Goal: Transaction & Acquisition: Download file/media

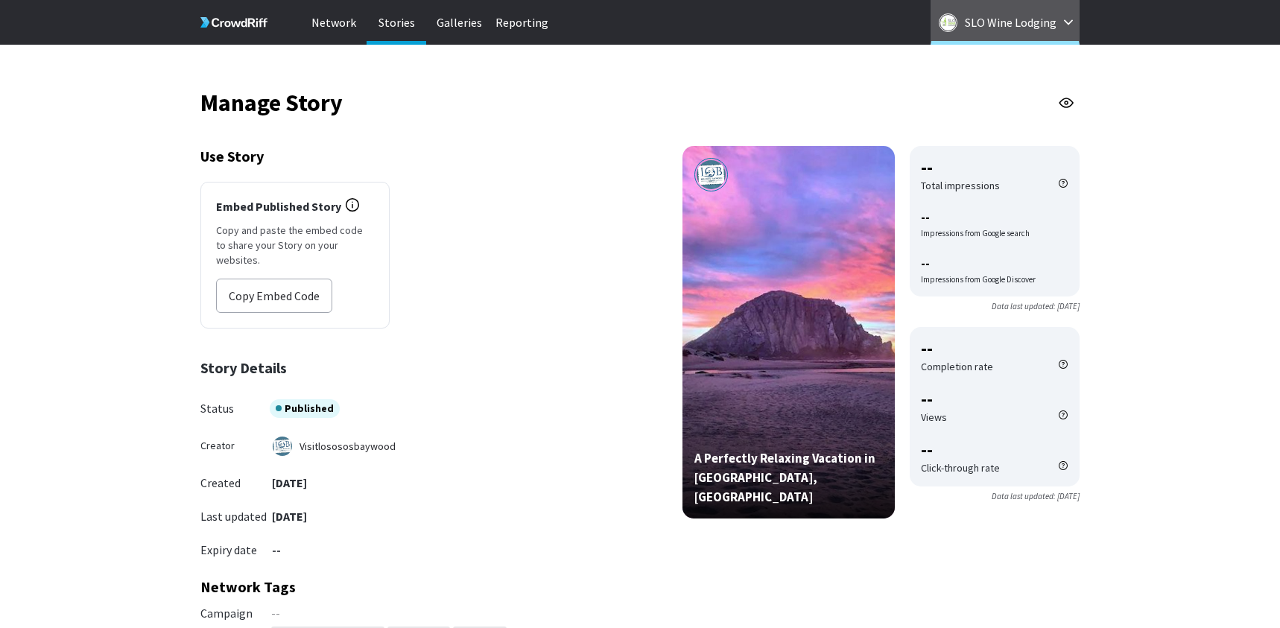
click at [1006, 27] on p "SLO Wine Lodging" at bounding box center [1011, 22] width 92 height 24
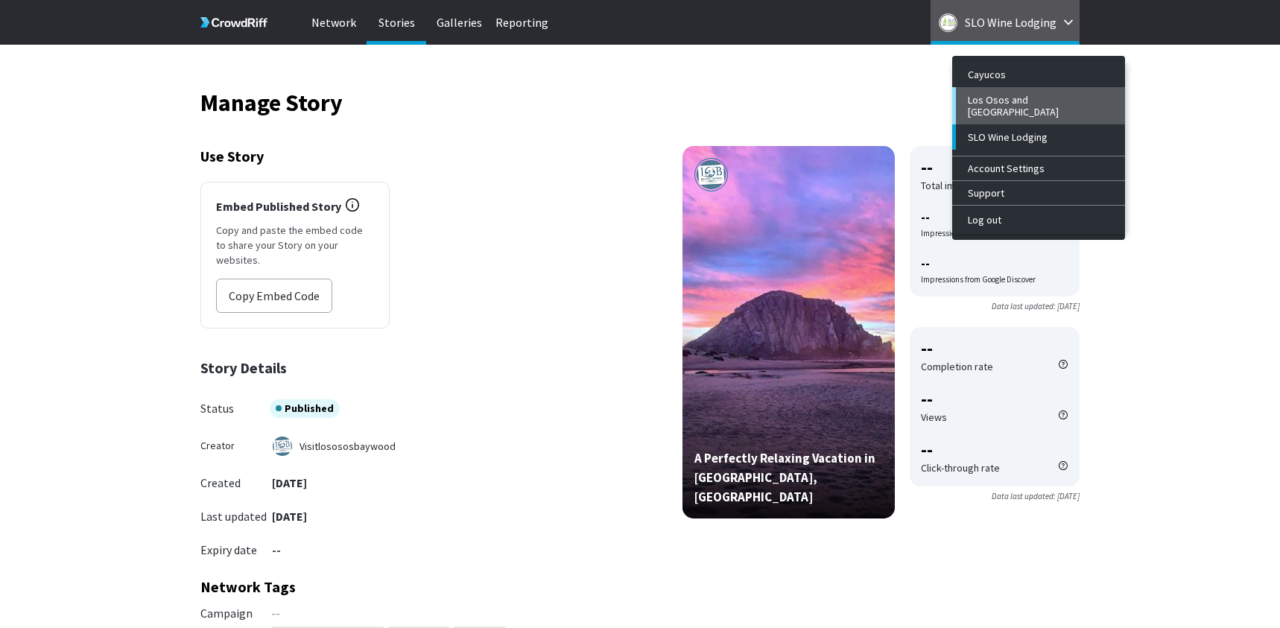
click at [1009, 91] on button "Los Osos and [GEOGRAPHIC_DATA]" at bounding box center [1038, 105] width 173 height 37
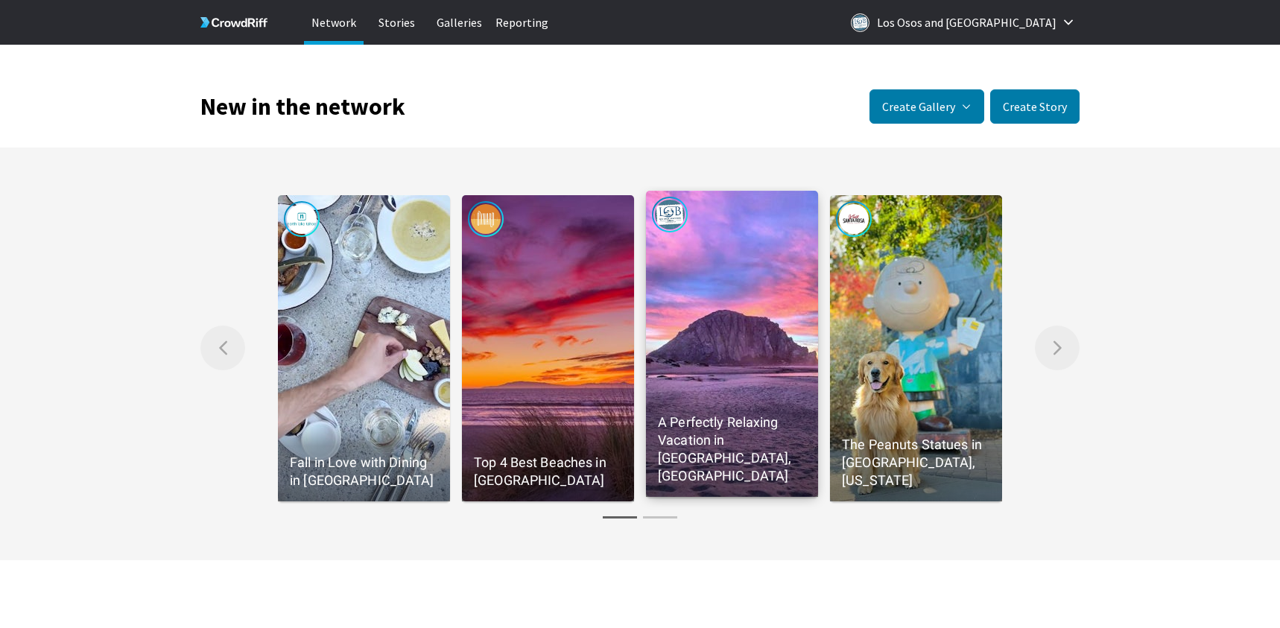
click at [739, 378] on link "A Perfectly Relaxing Vacation in [GEOGRAPHIC_DATA], [GEOGRAPHIC_DATA]" at bounding box center [732, 344] width 172 height 306
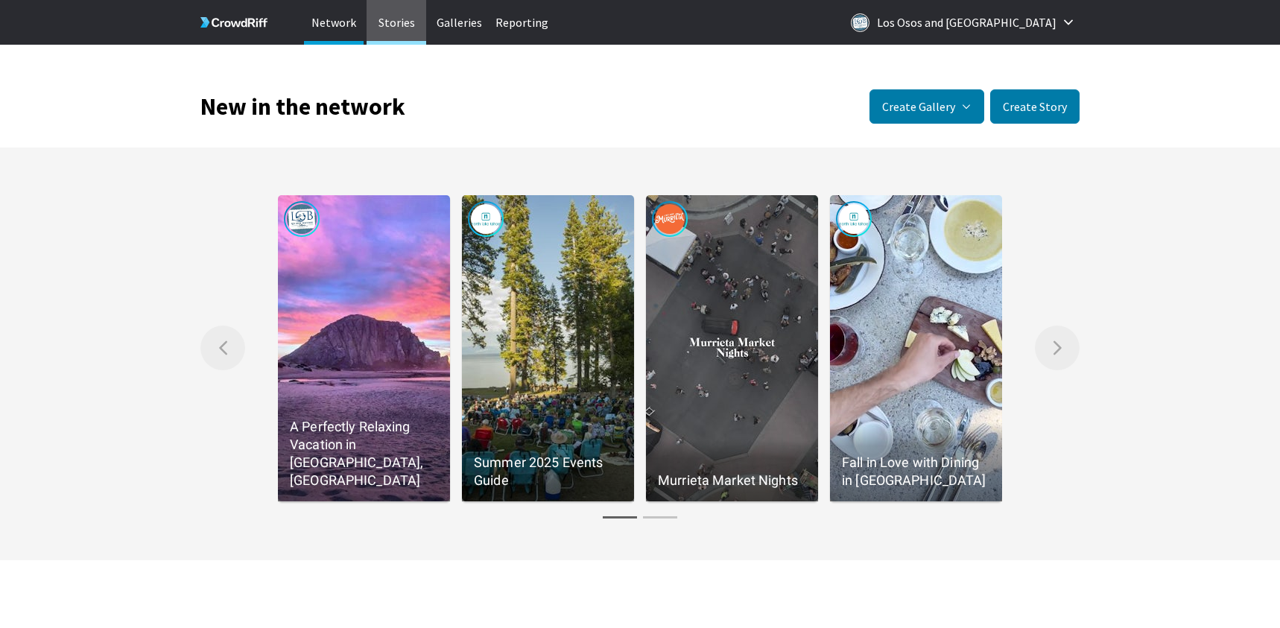
click at [409, 19] on p "Stories" at bounding box center [396, 22] width 60 height 45
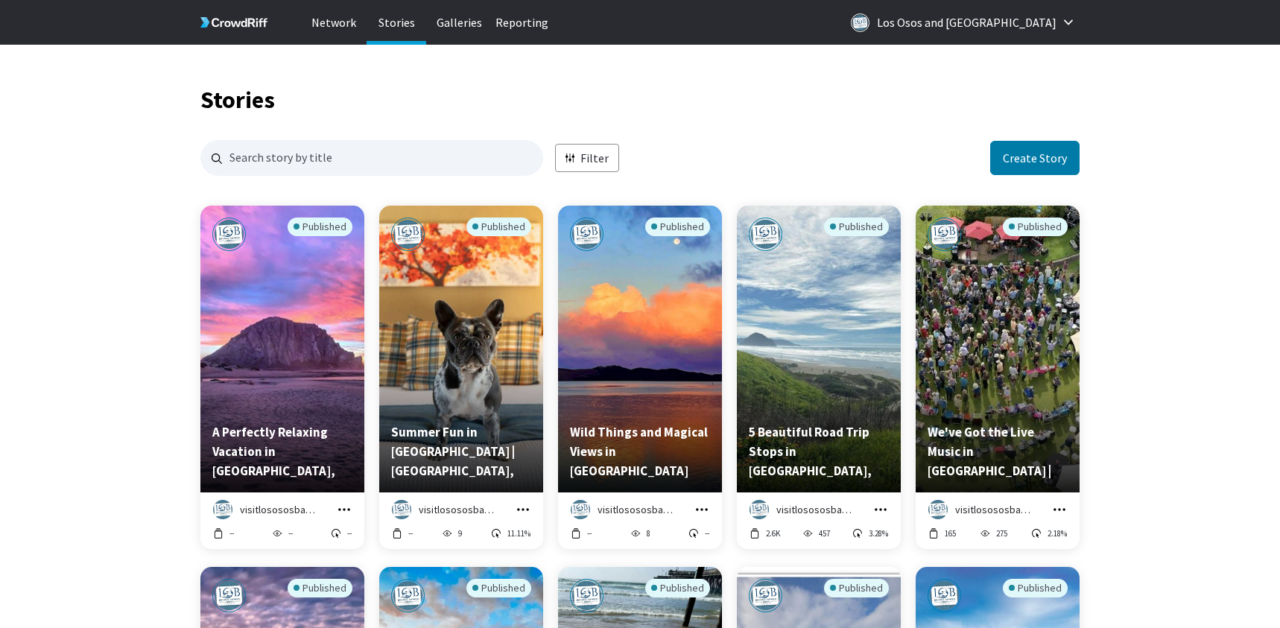
scroll to position [1434, 868]
click at [343, 507] on icon "grid" at bounding box center [344, 509] width 15 height 15
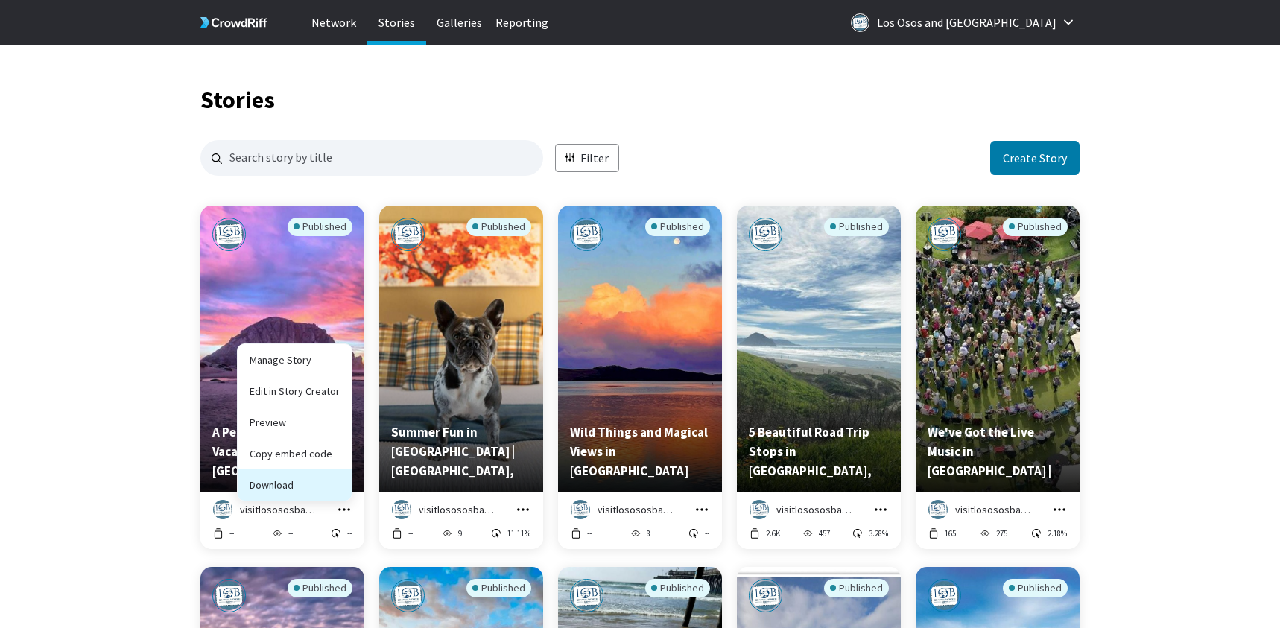
click at [300, 491] on button "Download" at bounding box center [295, 484] width 114 height 31
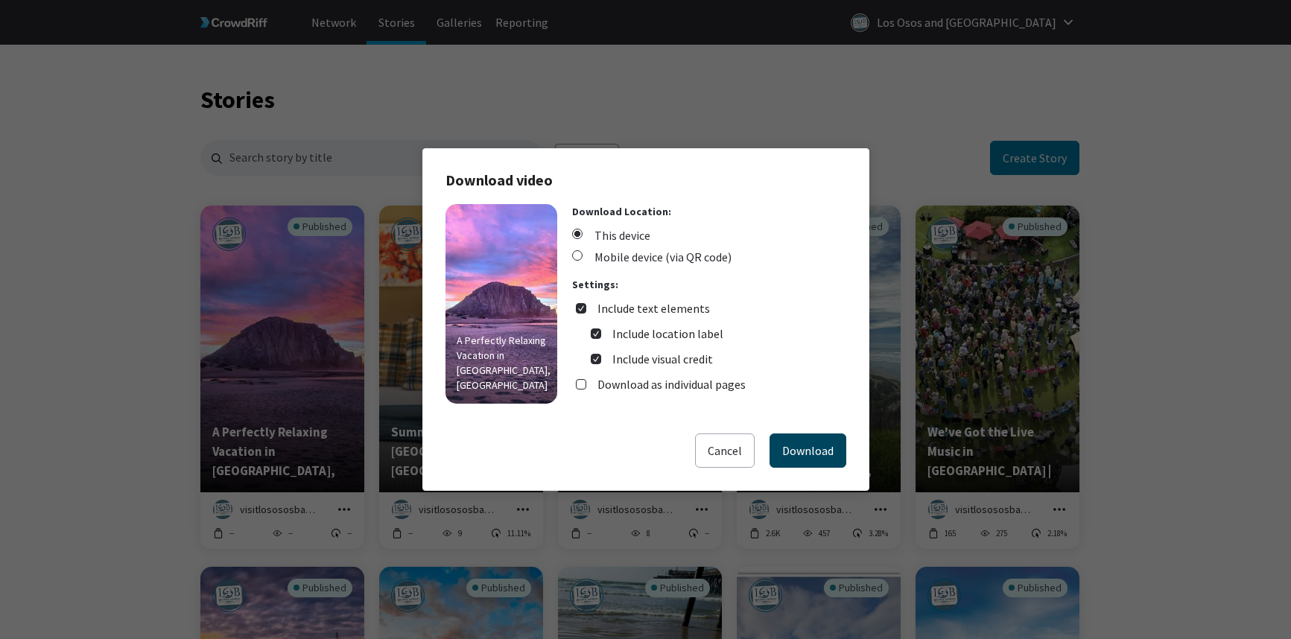
click at [798, 447] on button "Download" at bounding box center [807, 451] width 77 height 34
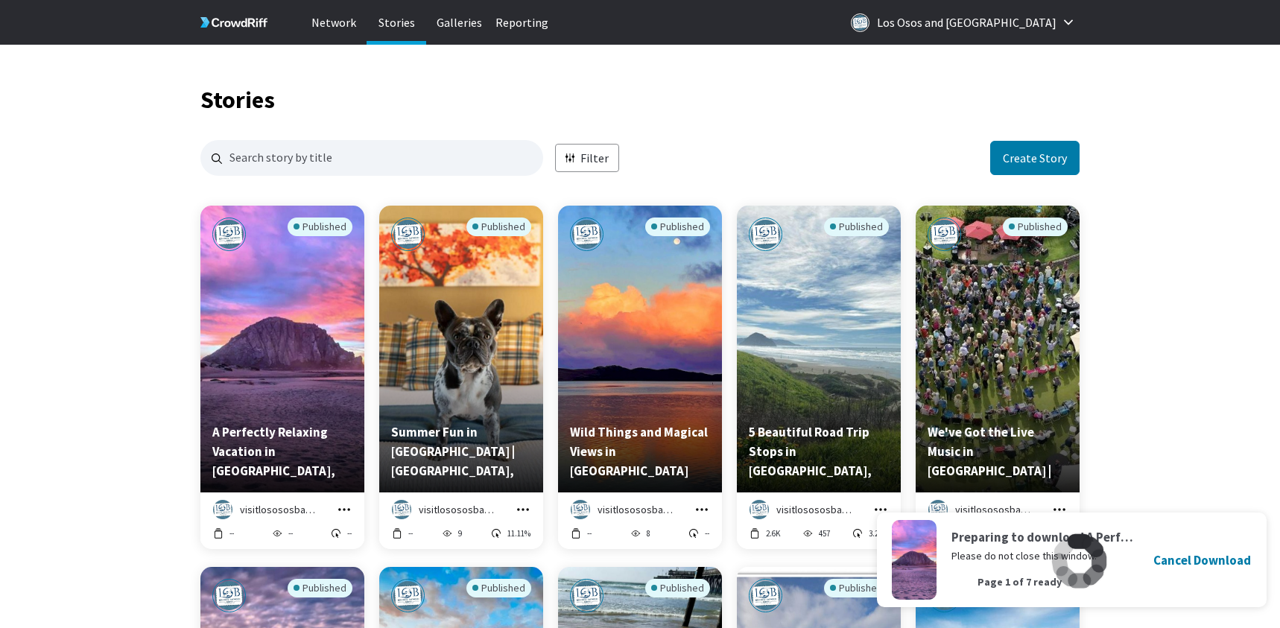
scroll to position [12, 12]
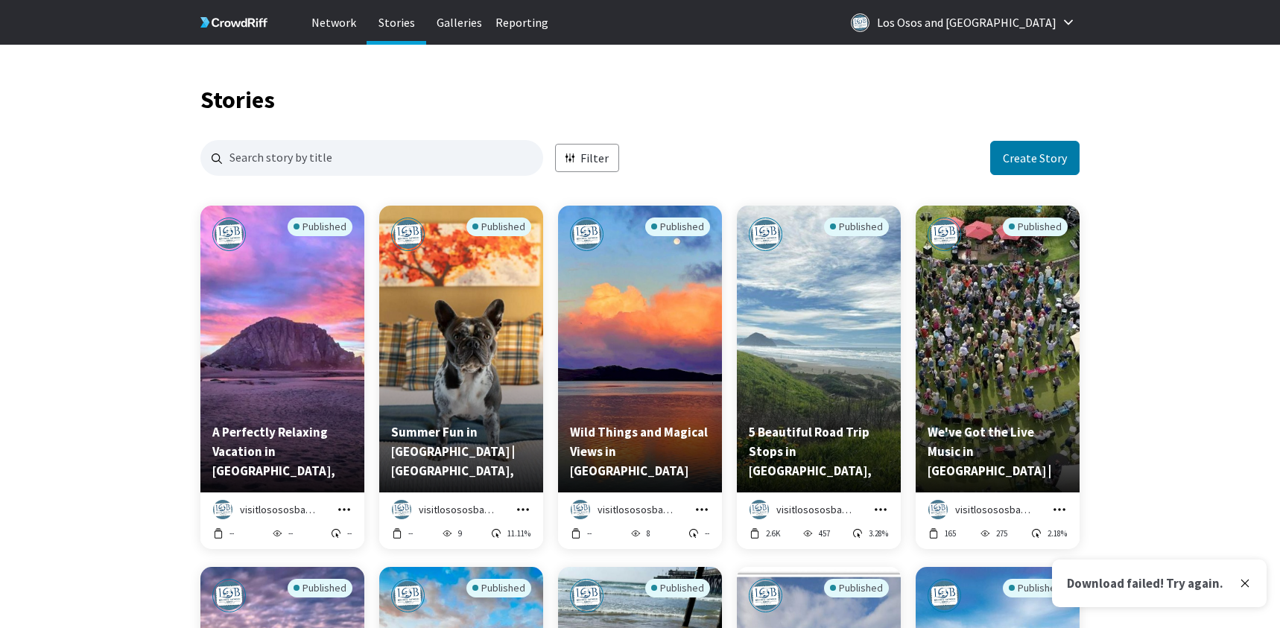
click at [348, 512] on icon "grid" at bounding box center [344, 509] width 15 height 15
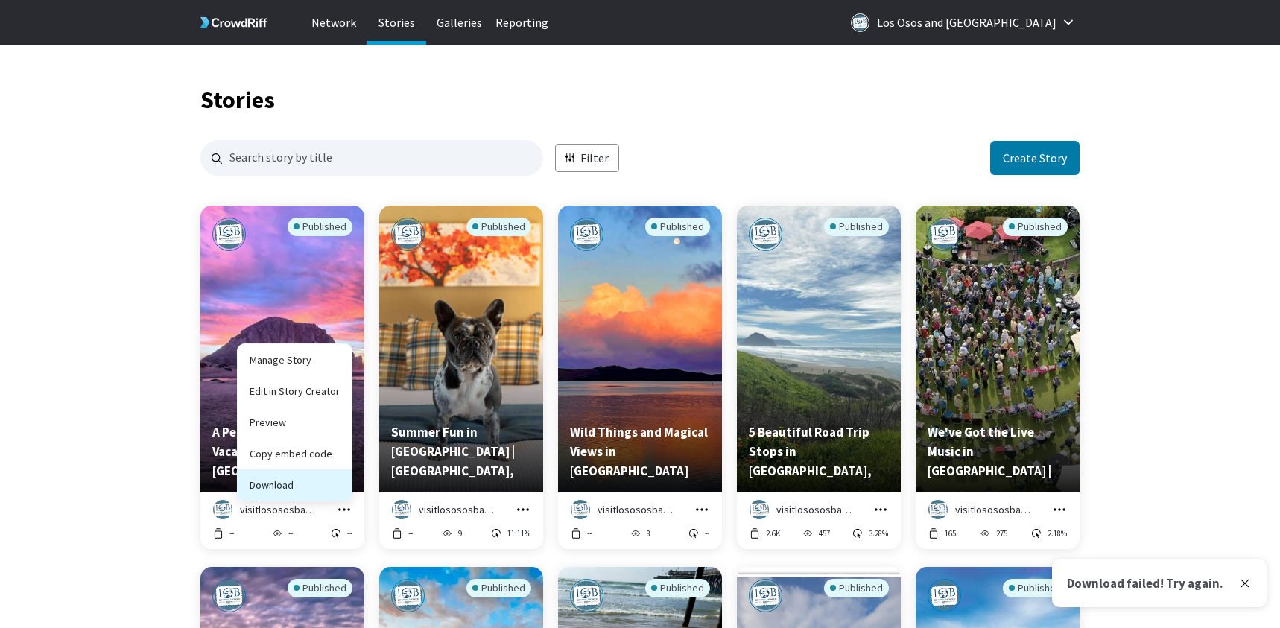
click at [314, 489] on button "Download" at bounding box center [295, 484] width 114 height 31
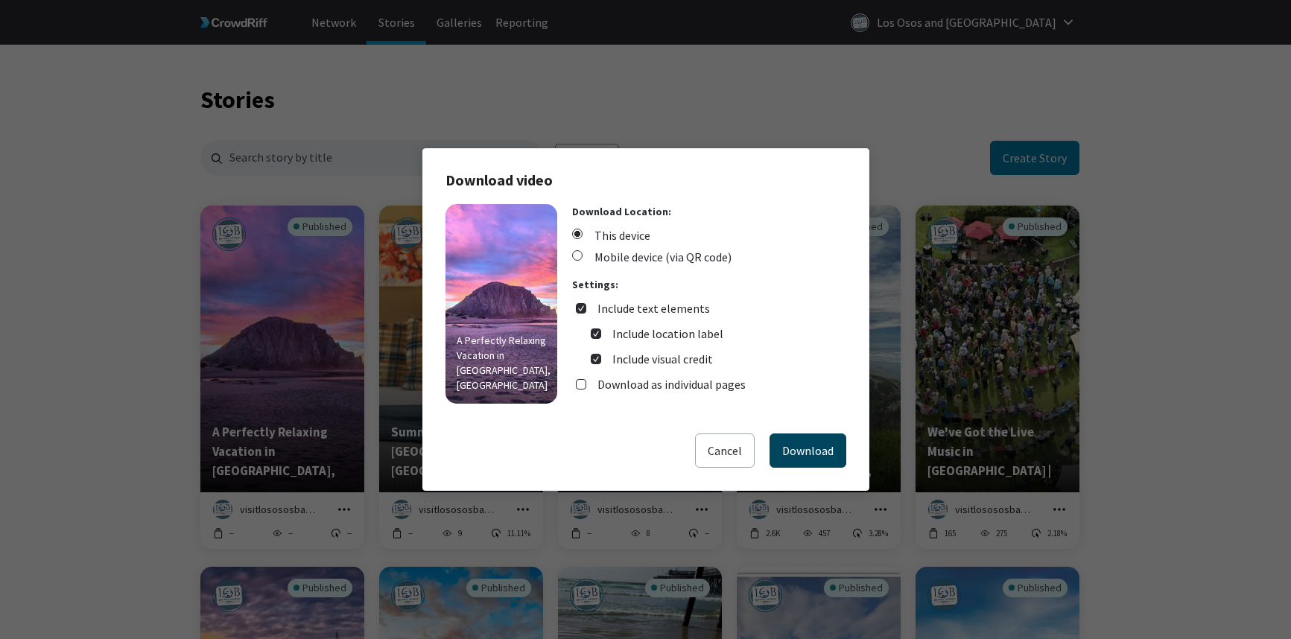
click at [814, 447] on button "Download" at bounding box center [807, 451] width 77 height 34
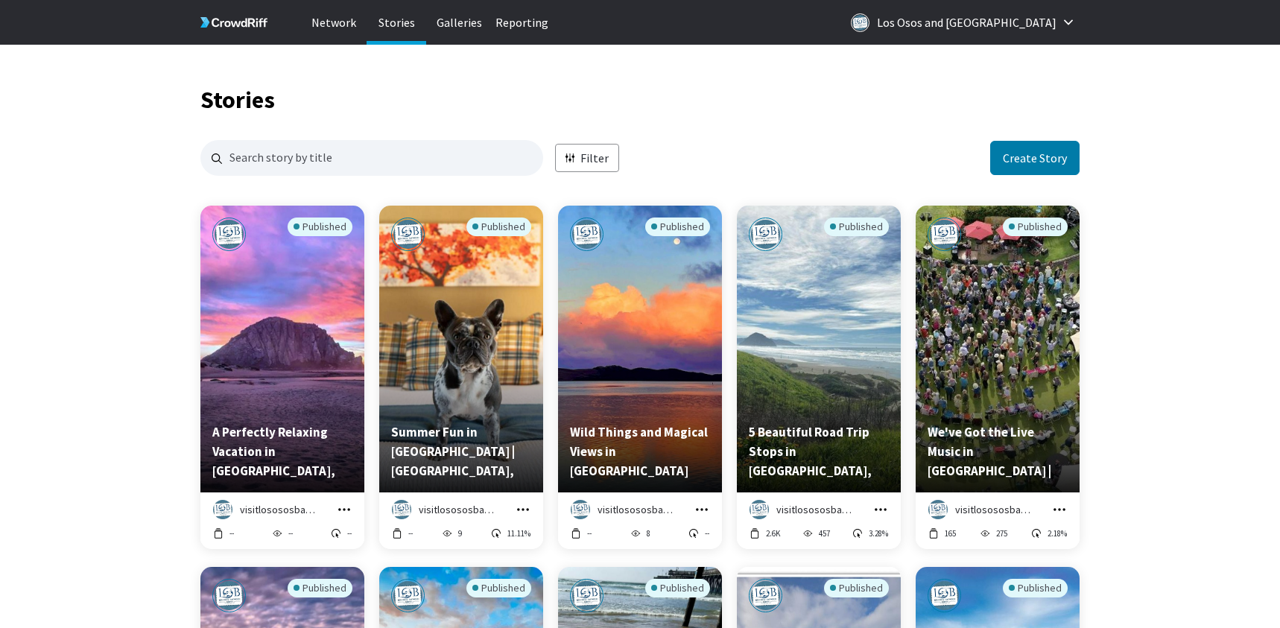
scroll to position [1434, 868]
click at [343, 504] on icon "grid" at bounding box center [344, 509] width 15 height 15
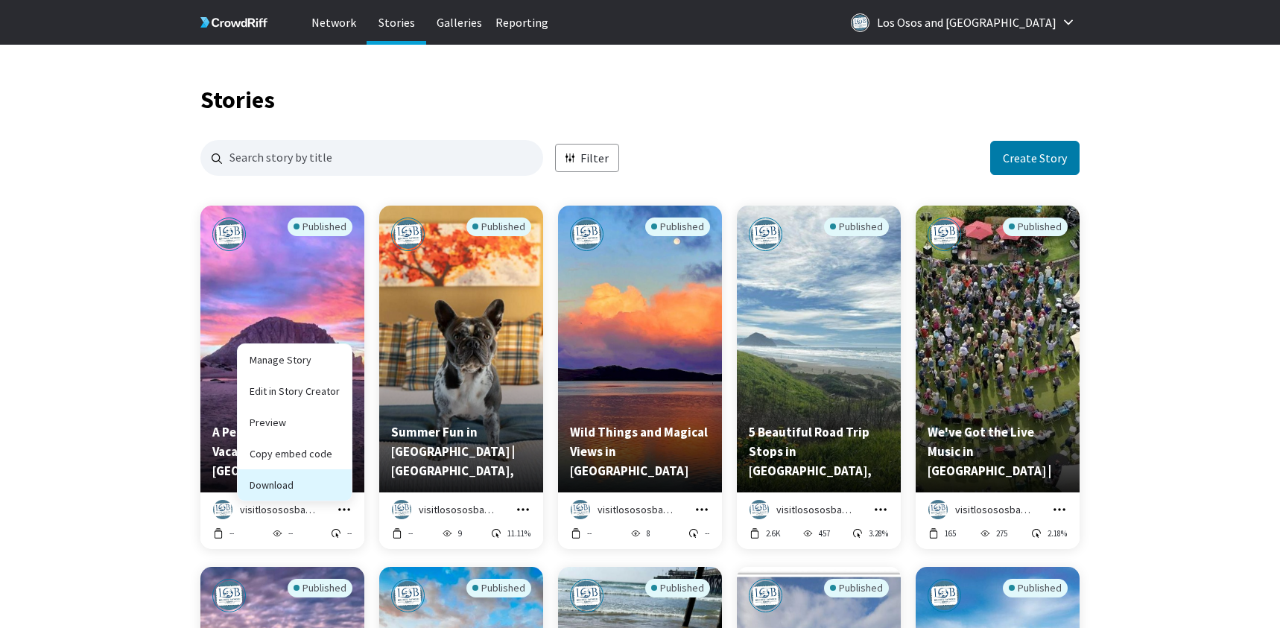
click at [295, 488] on button "Download" at bounding box center [295, 484] width 114 height 31
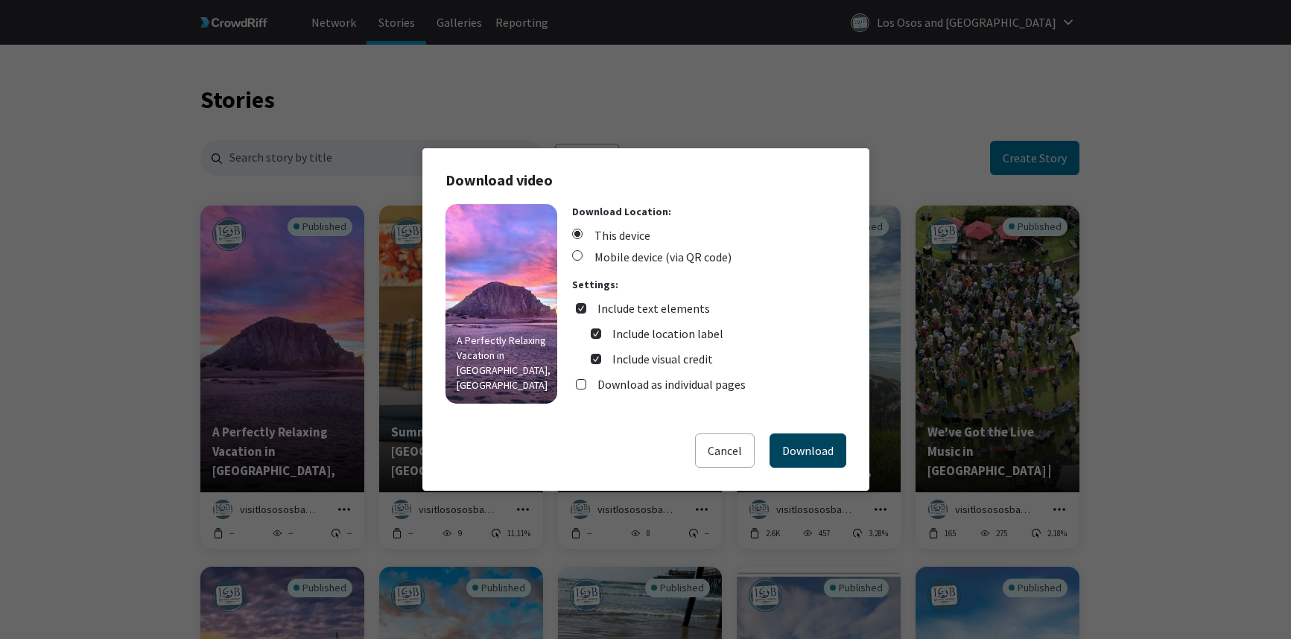
click at [829, 449] on button "Download" at bounding box center [807, 451] width 77 height 34
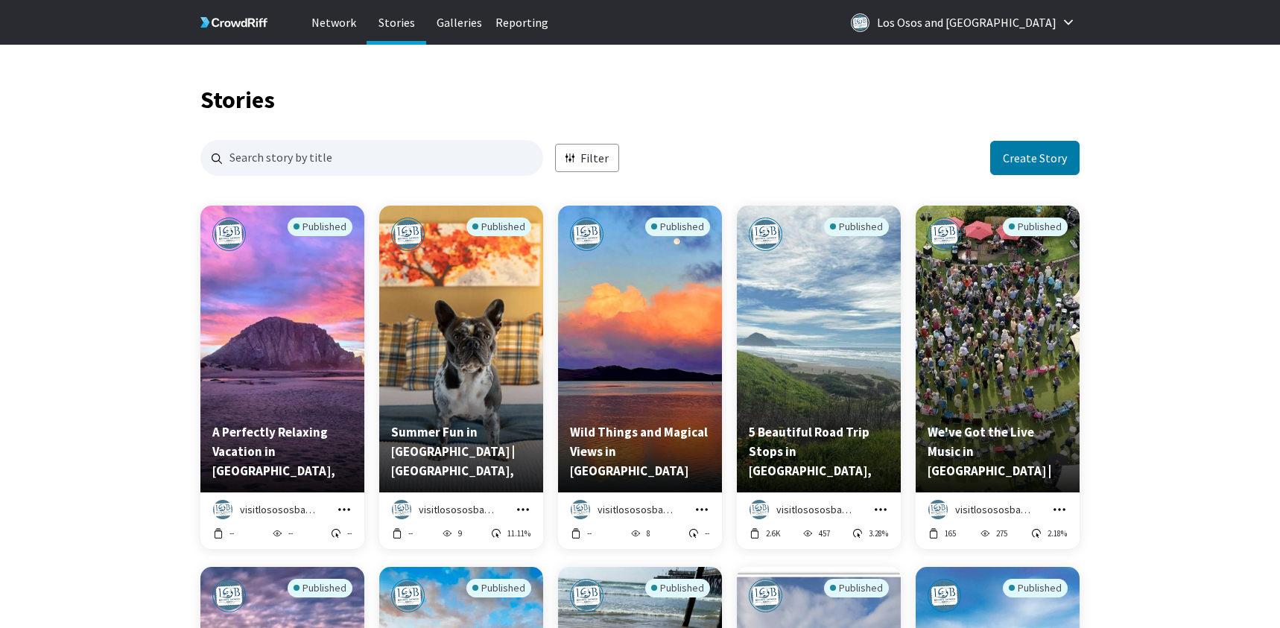
click at [346, 510] on icon "grid" at bounding box center [344, 509] width 15 height 15
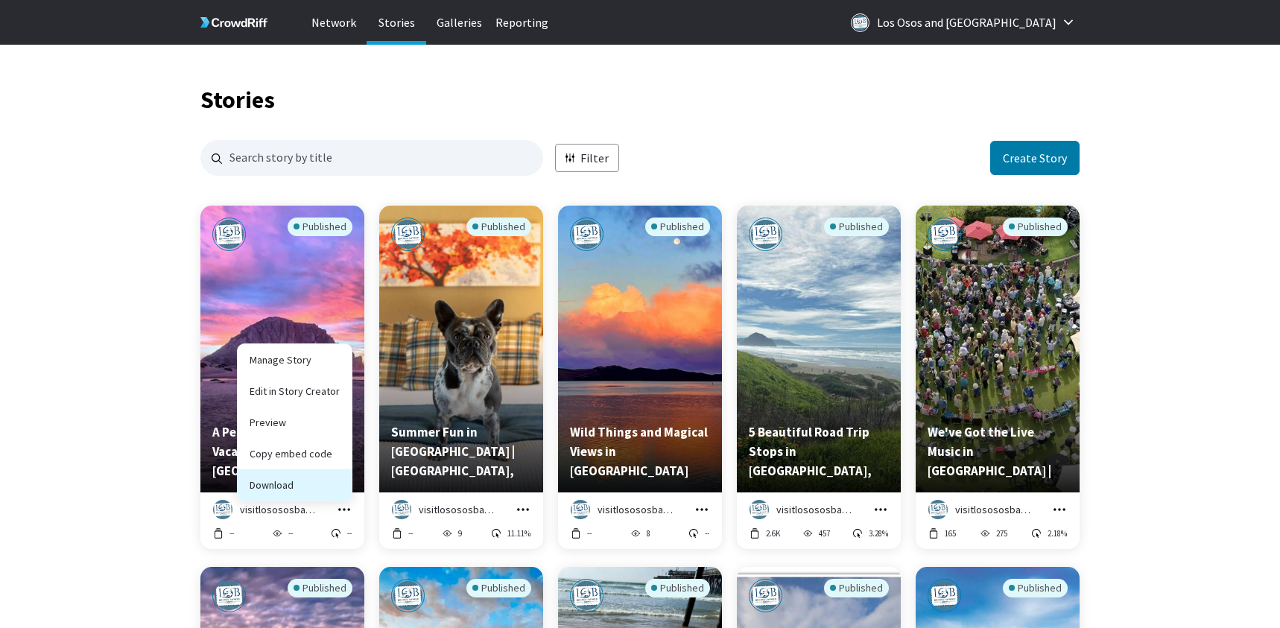
click at [308, 489] on button "Download" at bounding box center [295, 484] width 114 height 31
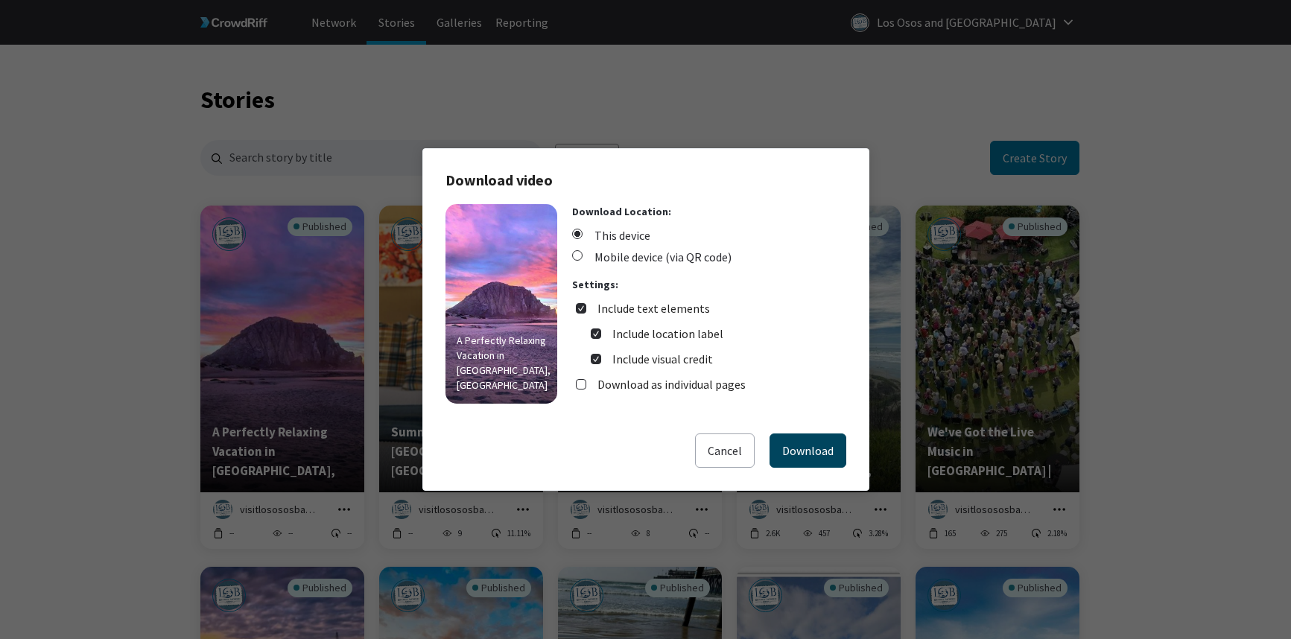
click at [829, 457] on button "Download" at bounding box center [807, 451] width 77 height 34
